Goal: Task Accomplishment & Management: Use online tool/utility

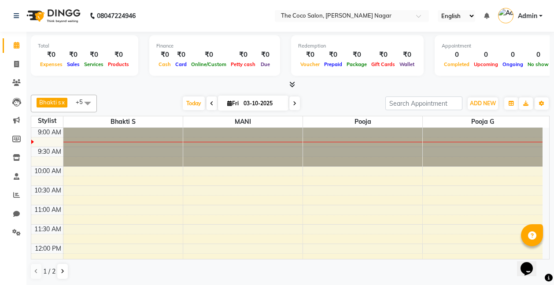
click at [292, 82] on icon at bounding box center [292, 84] width 6 height 7
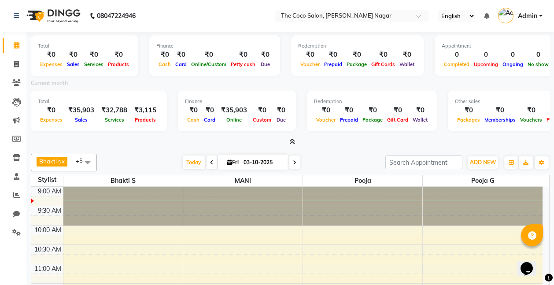
click at [291, 141] on icon at bounding box center [292, 141] width 6 height 7
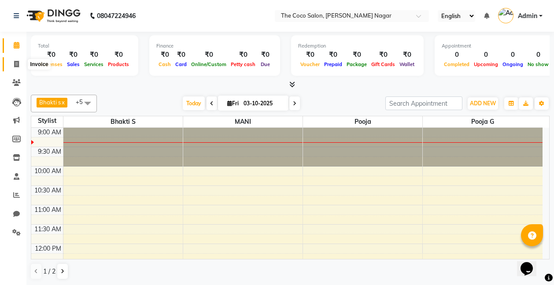
click at [15, 65] on icon at bounding box center [16, 64] width 5 height 7
select select "service"
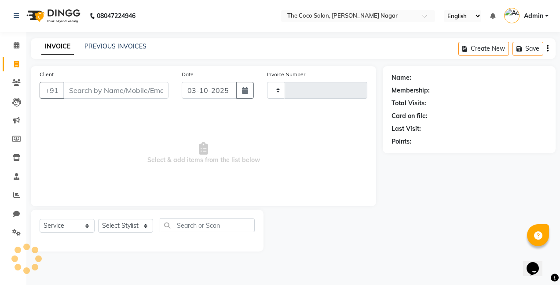
type input "0951"
select select "5542"
